Goal: Transaction & Acquisition: Purchase product/service

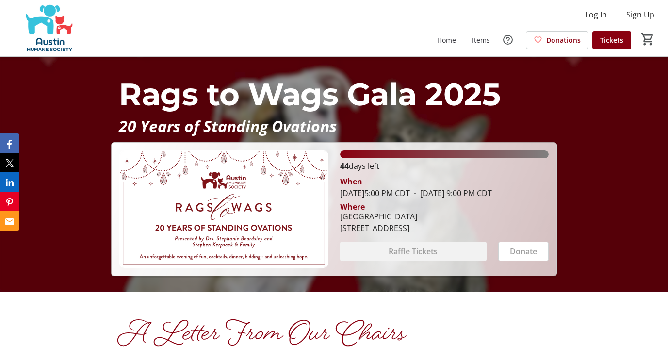
scroll to position [80, 0]
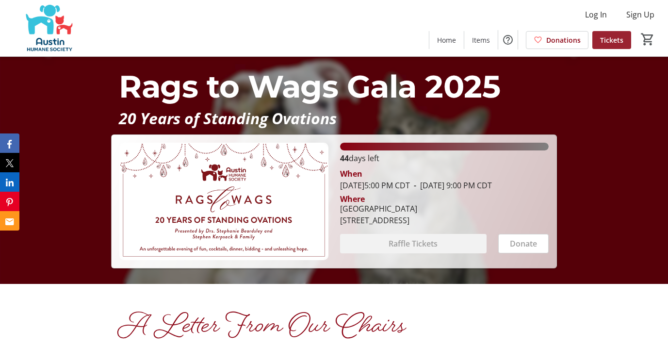
click at [613, 38] on span "Tickets" at bounding box center [611, 40] width 23 height 10
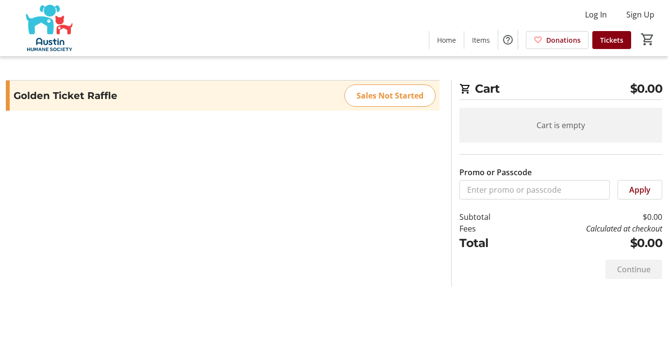
click at [357, 158] on section "Promo or Passcode Apply Golden Ticket Raffle Sales Not Started" at bounding box center [222, 183] width 445 height 207
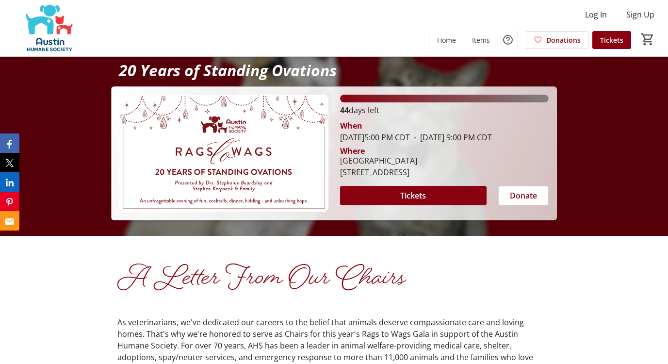
scroll to position [130, 0]
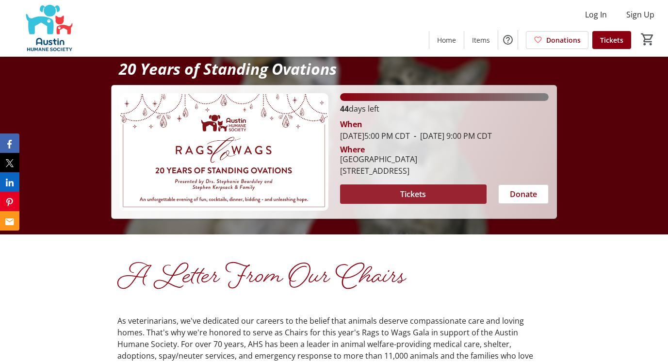
click at [396, 202] on span at bounding box center [413, 193] width 146 height 23
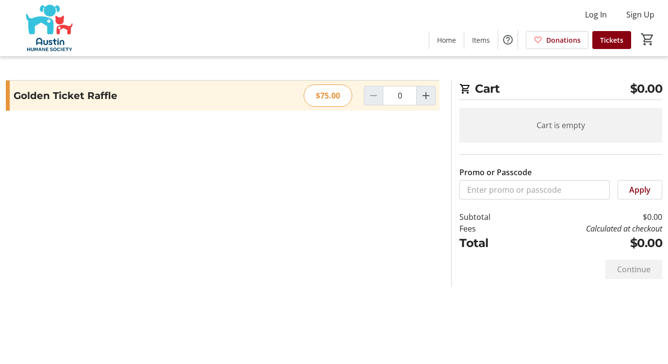
click at [254, 179] on section "Promo or Passcode Apply Golden Ticket Raffle $75.00 0" at bounding box center [222, 183] width 445 height 207
click at [333, 96] on div "$75.00" at bounding box center [328, 95] width 49 height 22
click at [422, 98] on mat-icon "Increment by one" at bounding box center [426, 96] width 12 height 12
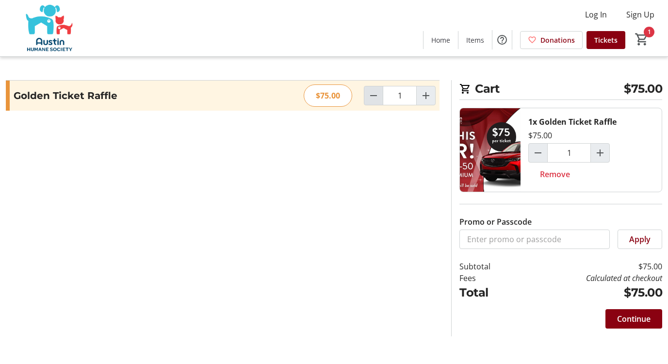
click at [369, 100] on mat-icon "Decrement by one" at bounding box center [374, 96] width 12 height 12
type input "0"
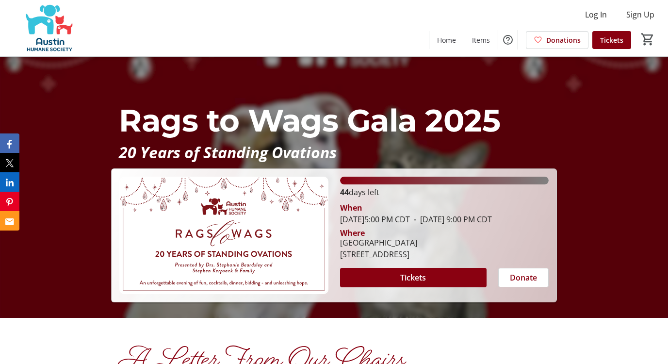
scroll to position [53, 0]
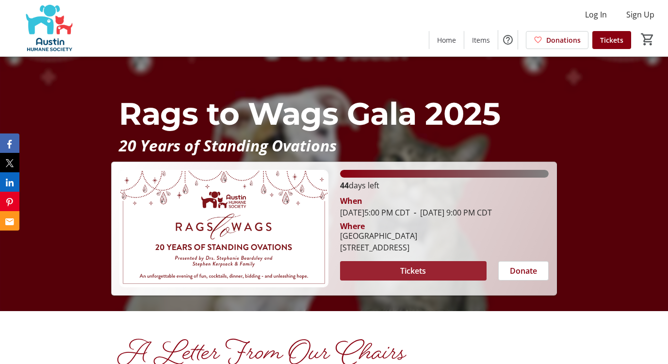
click at [422, 275] on span "Tickets" at bounding box center [413, 271] width 26 height 12
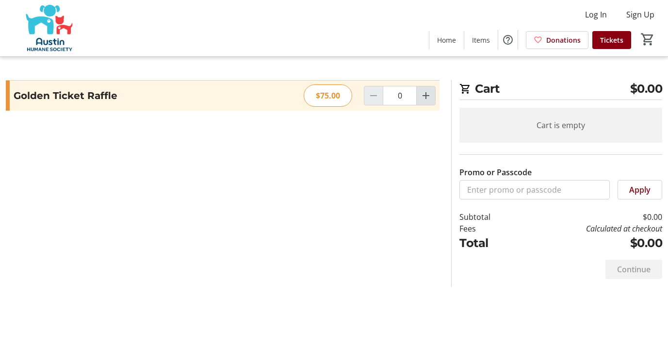
click at [428, 101] on mat-icon "Increment by one" at bounding box center [426, 96] width 12 height 12
type input "1"
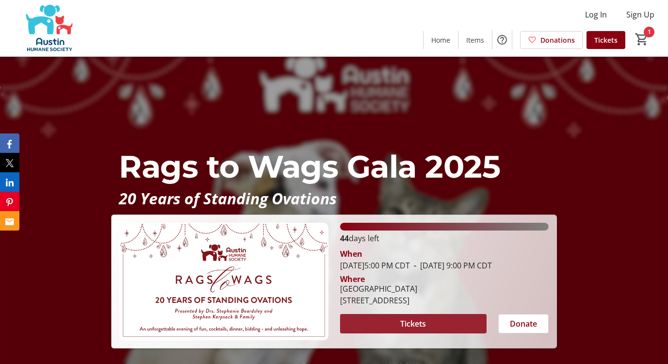
click at [444, 335] on span at bounding box center [413, 323] width 146 height 23
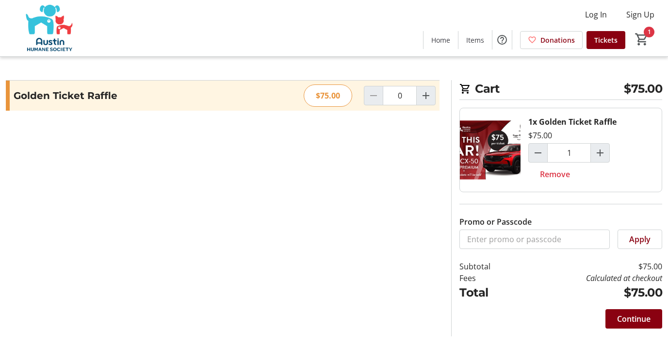
type input "1"
click at [373, 101] on mat-icon "Decrement by one" at bounding box center [374, 96] width 12 height 12
type input "0"
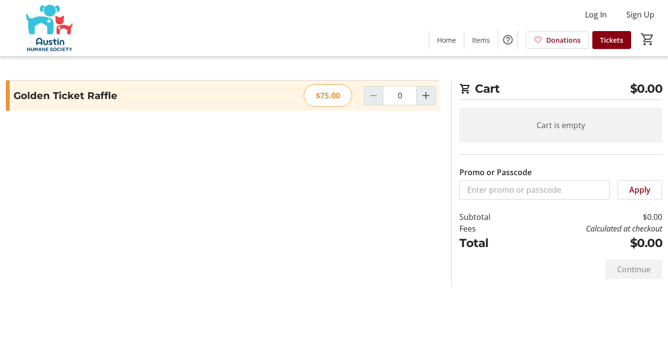
click at [231, 172] on section "Promo or Passcode Apply Golden Ticket Raffle $75.00 0" at bounding box center [222, 183] width 445 height 207
click at [341, 202] on section "Promo or Passcode Apply Golden Ticket Raffle $75.00 0" at bounding box center [222, 183] width 445 height 207
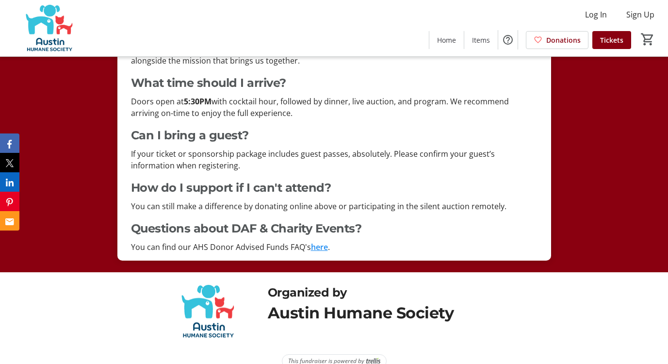
scroll to position [1896, 0]
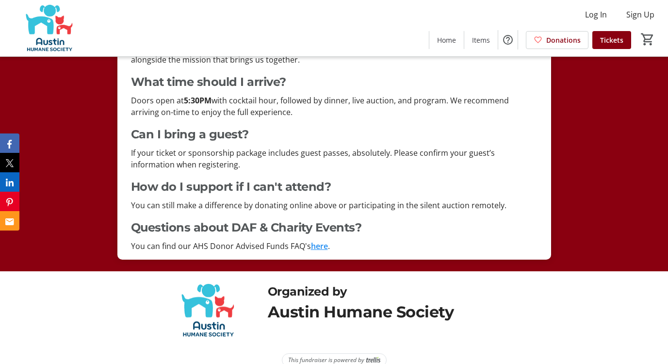
click at [324, 248] on link "here" at bounding box center [319, 246] width 17 height 11
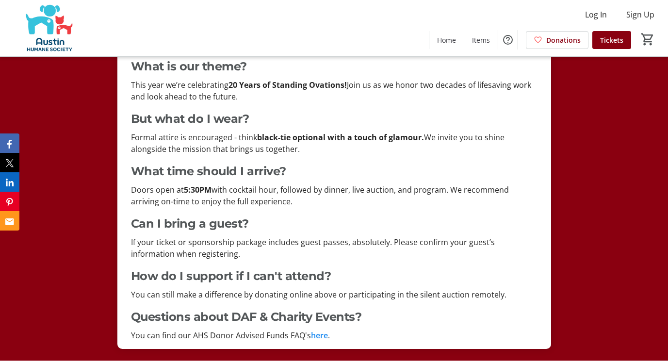
scroll to position [1805, 0]
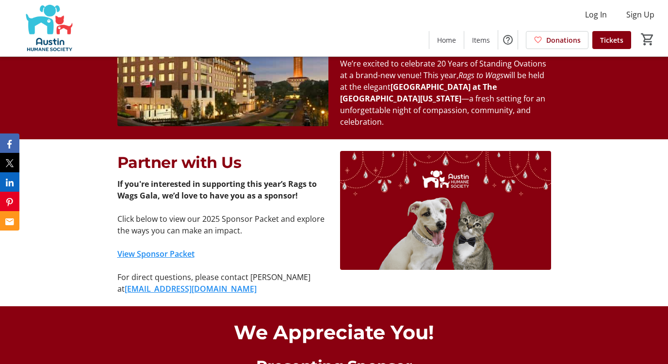
scroll to position [600, 0]
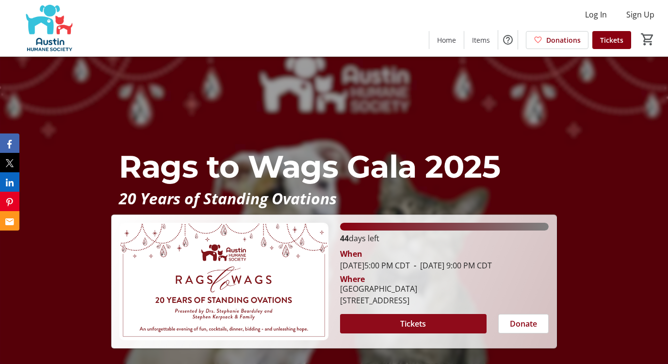
click at [378, 333] on span at bounding box center [413, 323] width 146 height 23
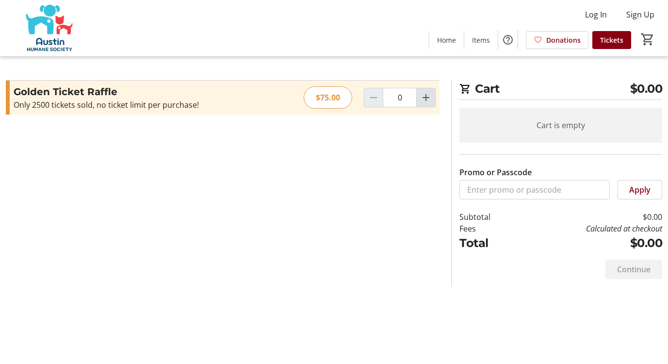
click at [429, 98] on mat-icon "Increment by one" at bounding box center [426, 98] width 12 height 12
type input "1"
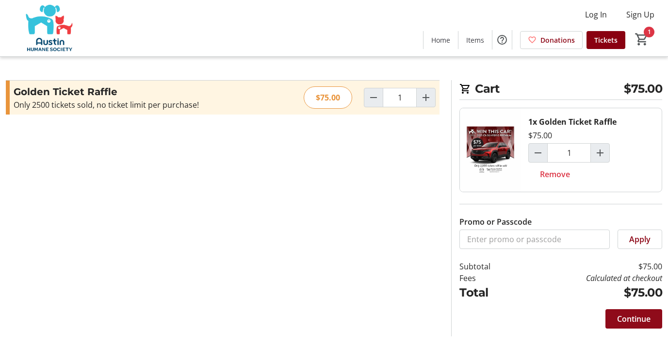
click at [626, 317] on span "Continue" at bounding box center [633, 319] width 33 height 12
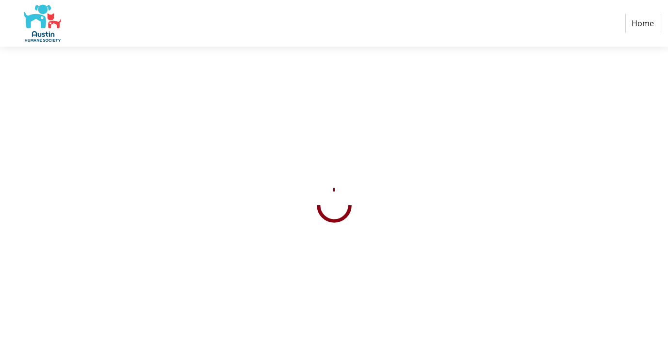
select select "US"
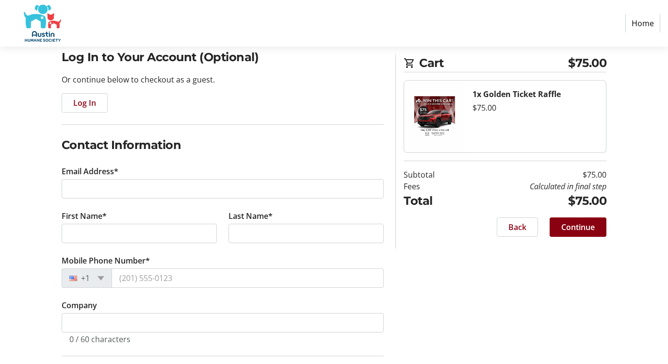
scroll to position [78, 0]
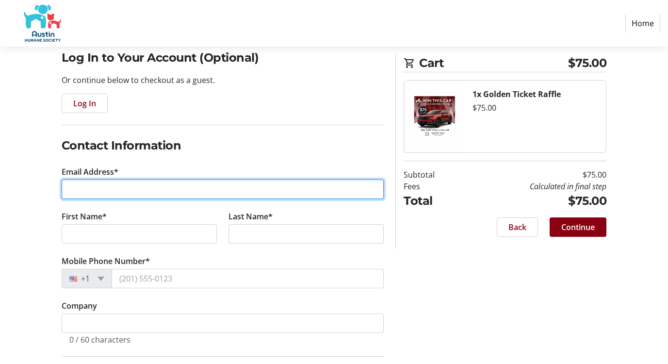
click at [316, 195] on input "Email Address*" at bounding box center [223, 188] width 323 height 19
type input "[EMAIL_ADDRESS][DOMAIN_NAME]"
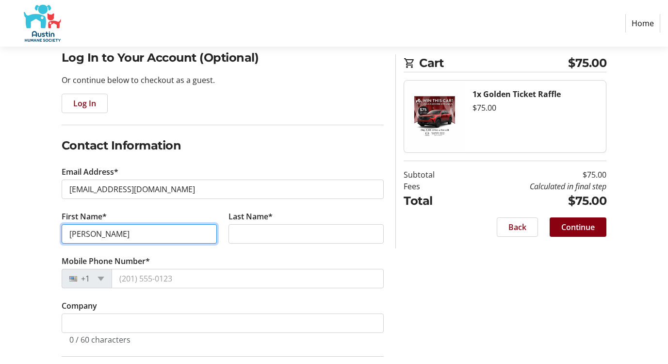
type input "[PERSON_NAME]"
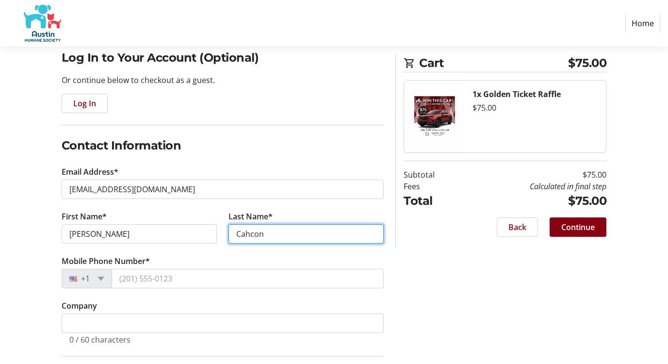
type input "Cahcon"
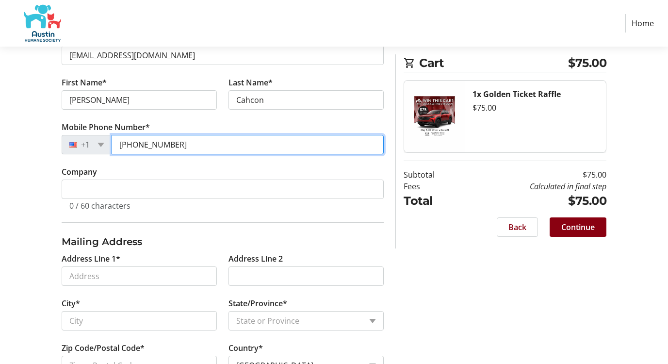
scroll to position [246, 0]
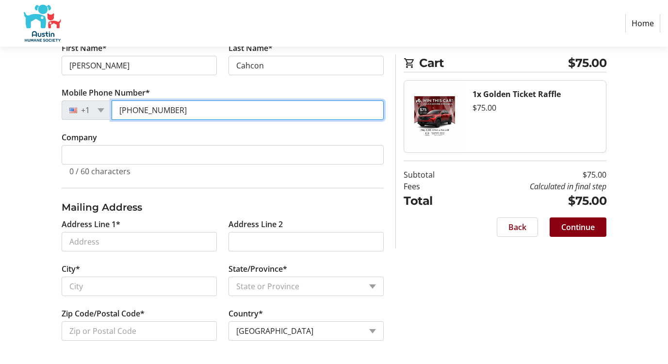
type input "[PHONE_NUMBER]"
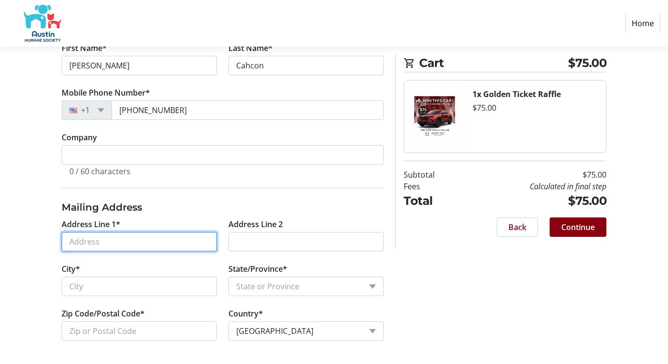
click at [168, 243] on input "Address Line 1*" at bounding box center [139, 241] width 155 height 19
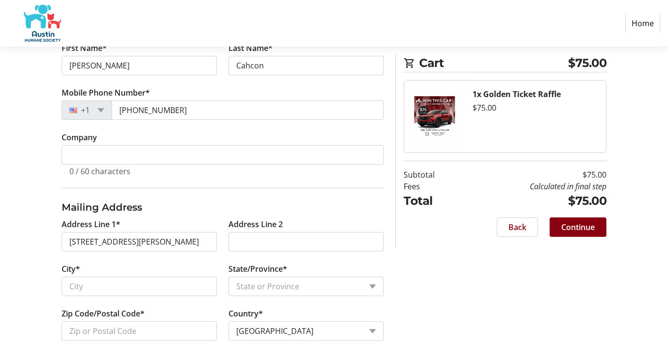
type input "[STREET_ADDRESS]"
type input "[PERSON_NAME]"
select select "[GEOGRAPHIC_DATA]"
type input "78634"
click at [596, 232] on span at bounding box center [578, 226] width 57 height 23
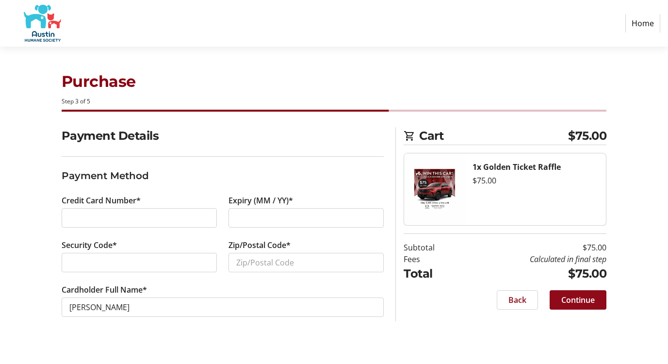
click at [580, 304] on span "Continue" at bounding box center [577, 300] width 33 height 12
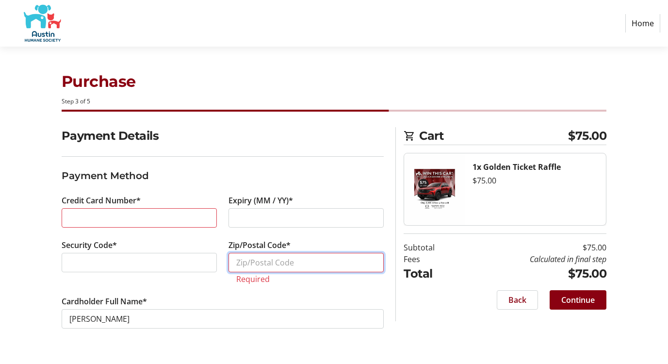
click at [276, 264] on input "Zip/Postal Code*" at bounding box center [305, 262] width 155 height 19
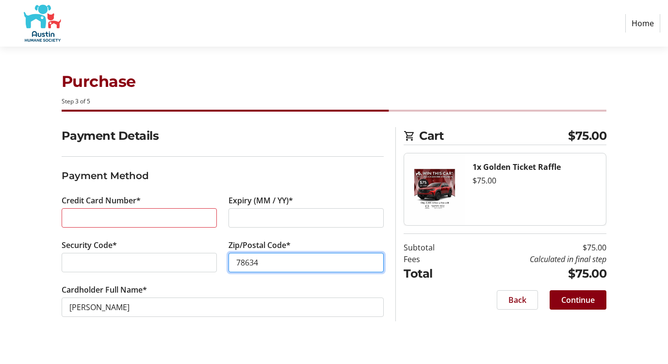
type input "78634"
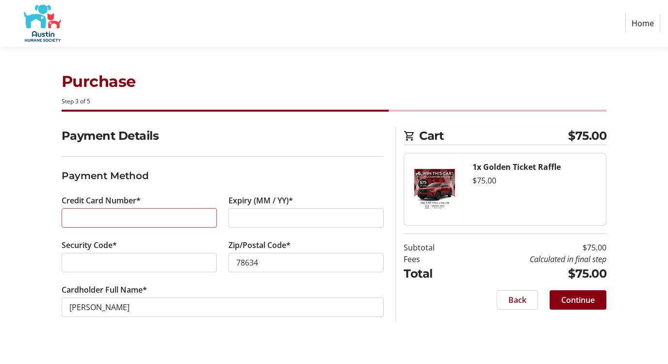
click at [232, 275] on tr-form-field "Zip/Postal Code* 78634" at bounding box center [305, 261] width 155 height 45
click at [569, 297] on span "Continue" at bounding box center [577, 300] width 33 height 12
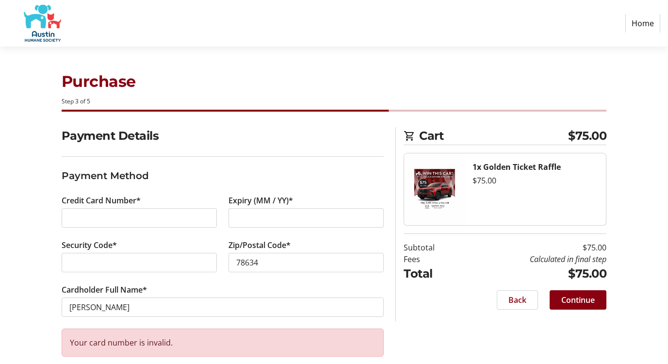
click at [215, 242] on div "Security Code*" at bounding box center [139, 261] width 167 height 45
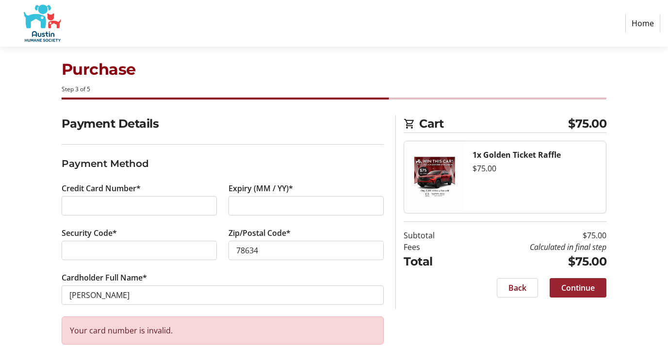
click at [598, 286] on span at bounding box center [578, 287] width 57 height 23
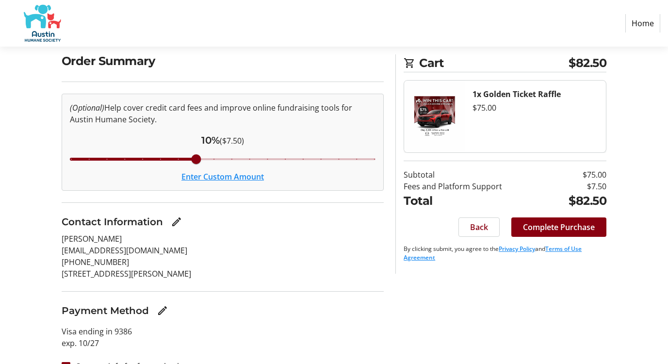
scroll to position [74, 0]
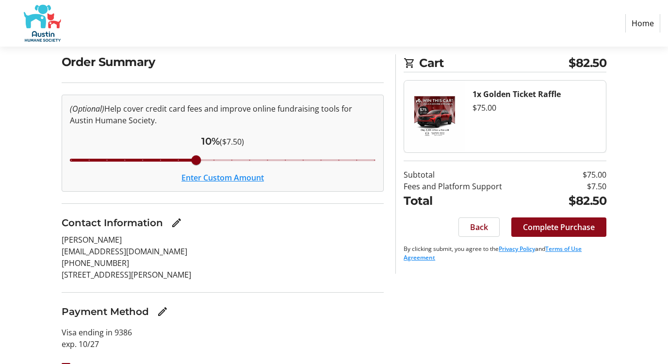
click at [595, 231] on span at bounding box center [558, 226] width 95 height 23
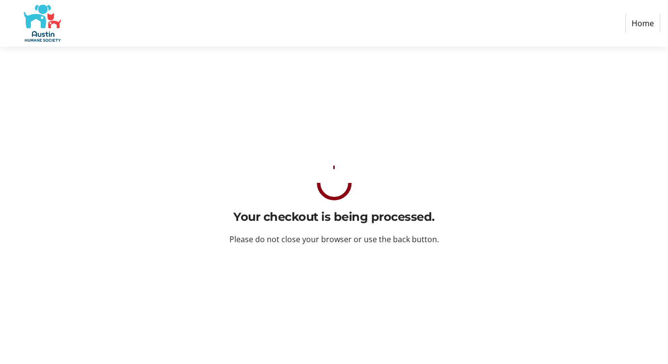
scroll to position [0, 0]
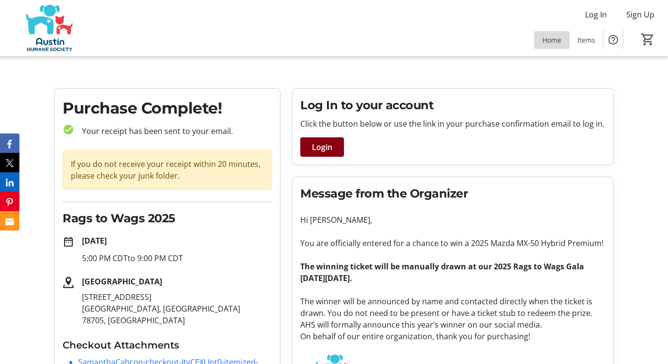
click at [552, 36] on span "Home" at bounding box center [551, 40] width 19 height 10
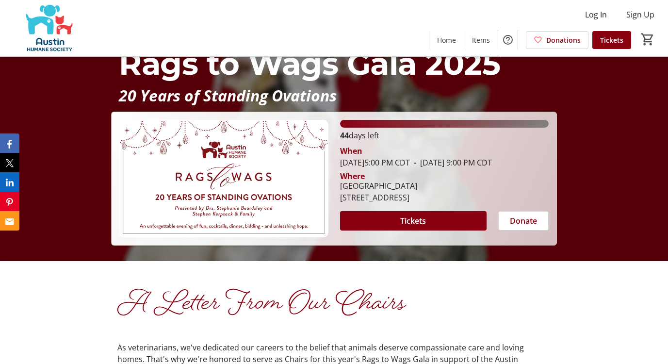
scroll to position [107, 0]
